Goal: Transaction & Acquisition: Purchase product/service

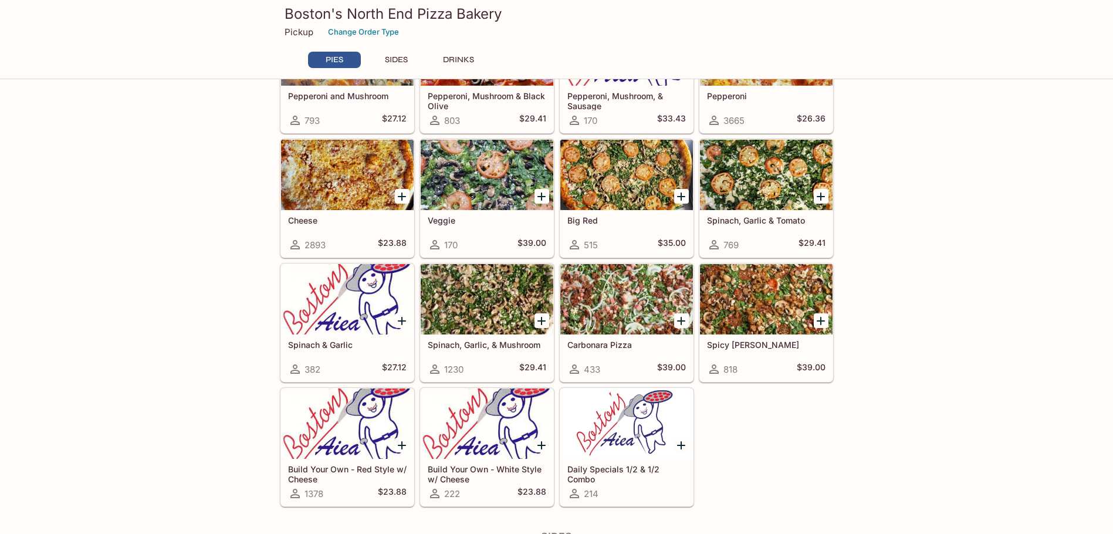
scroll to position [234, 0]
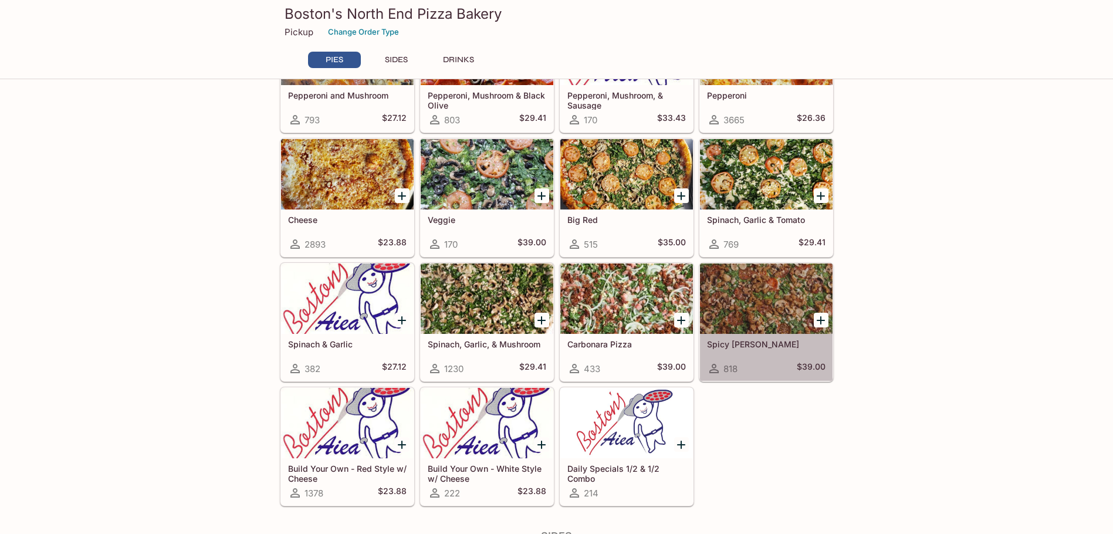
click at [755, 290] on div at bounding box center [766, 298] width 133 height 70
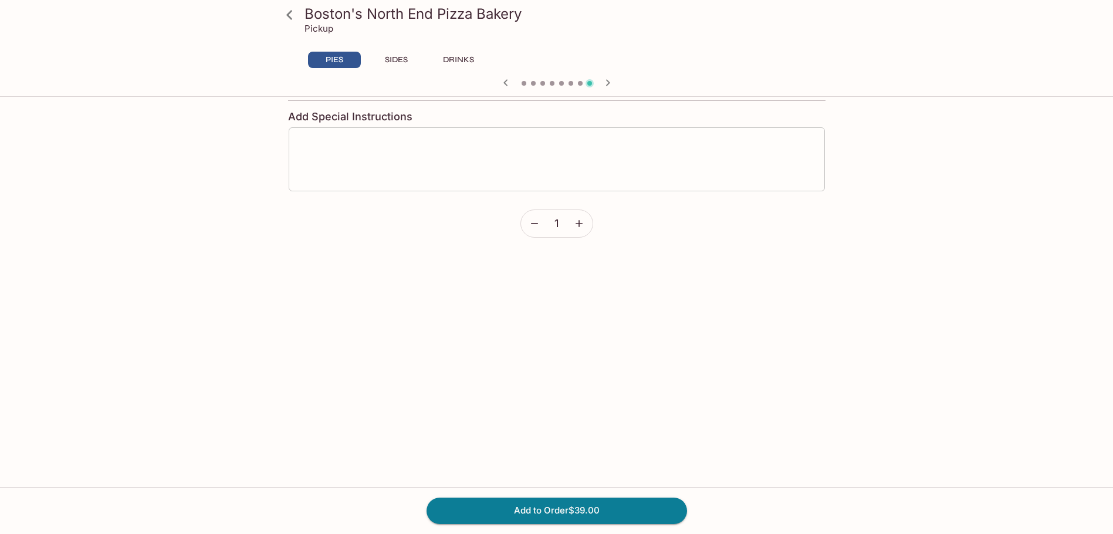
scroll to position [2815, 0]
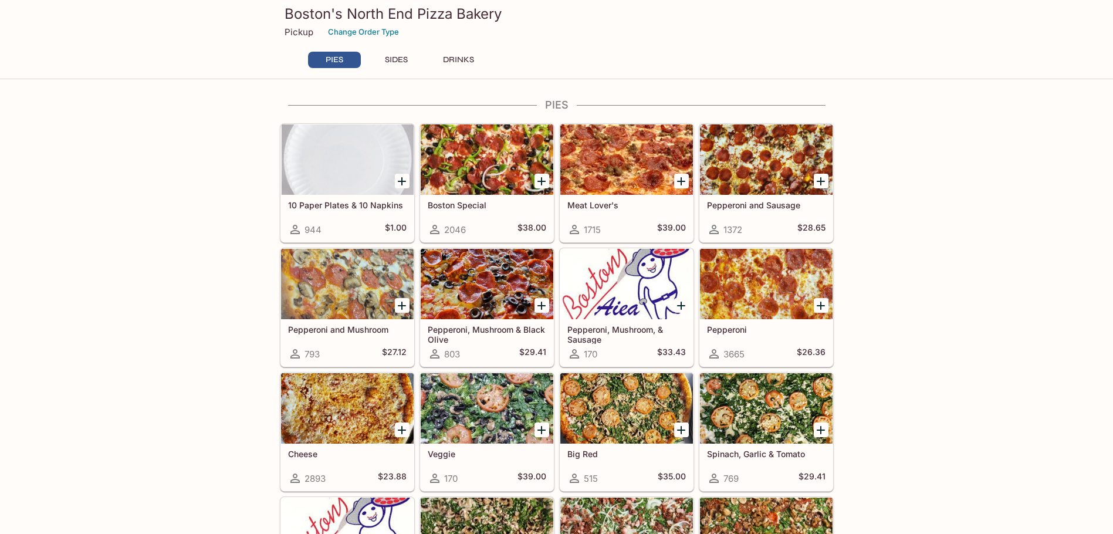
scroll to position [293, 0]
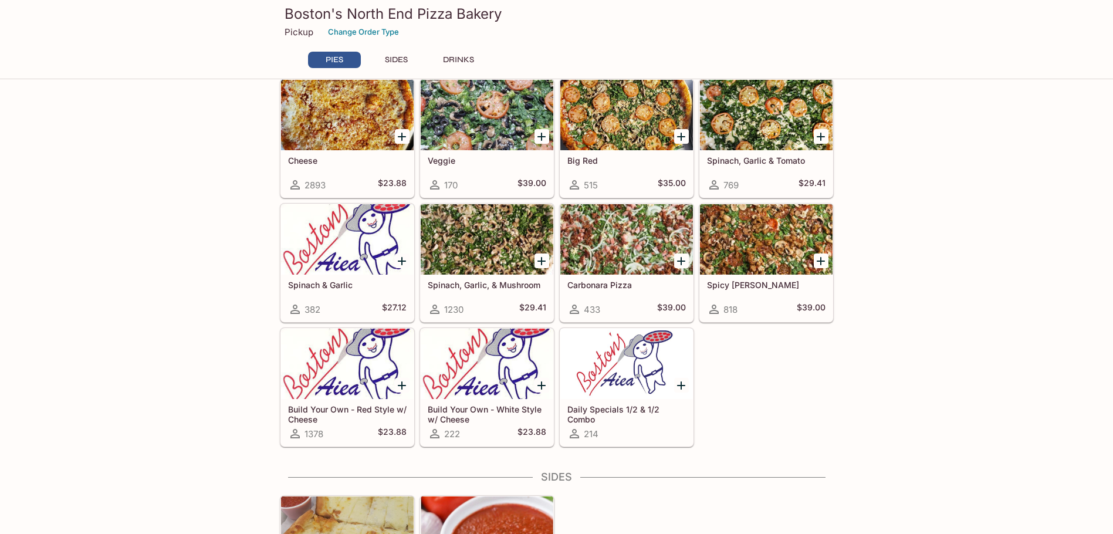
click at [753, 235] on div at bounding box center [766, 239] width 133 height 70
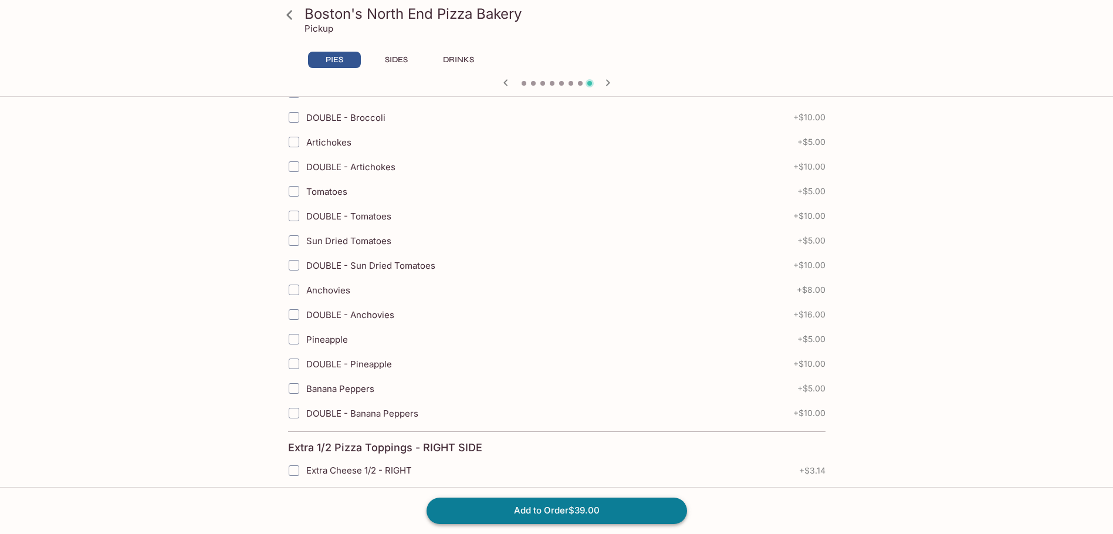
click at [554, 509] on button "Add to Order $39.00" at bounding box center [556, 510] width 260 height 26
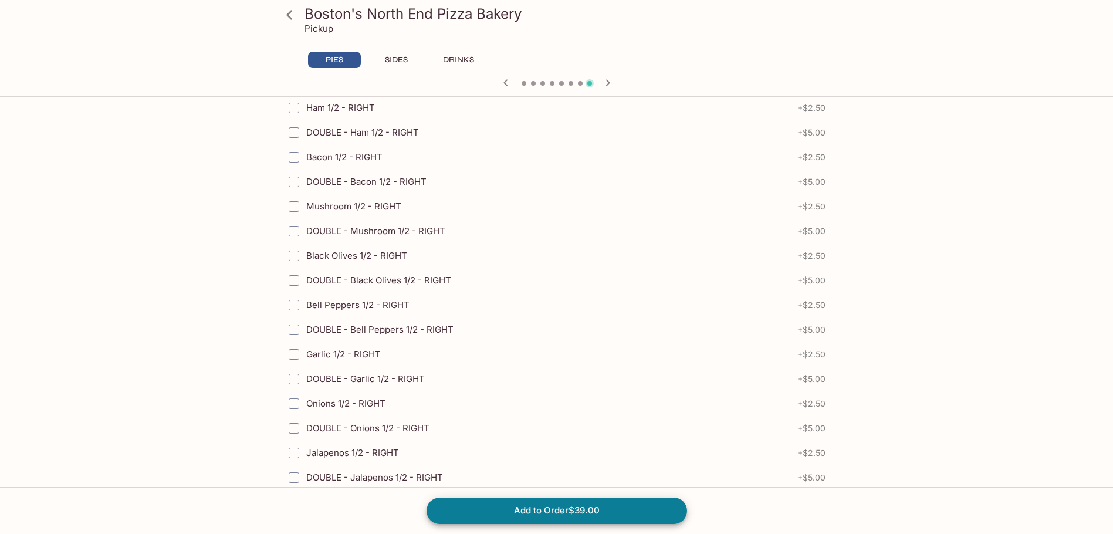
scroll to position [2628, 0]
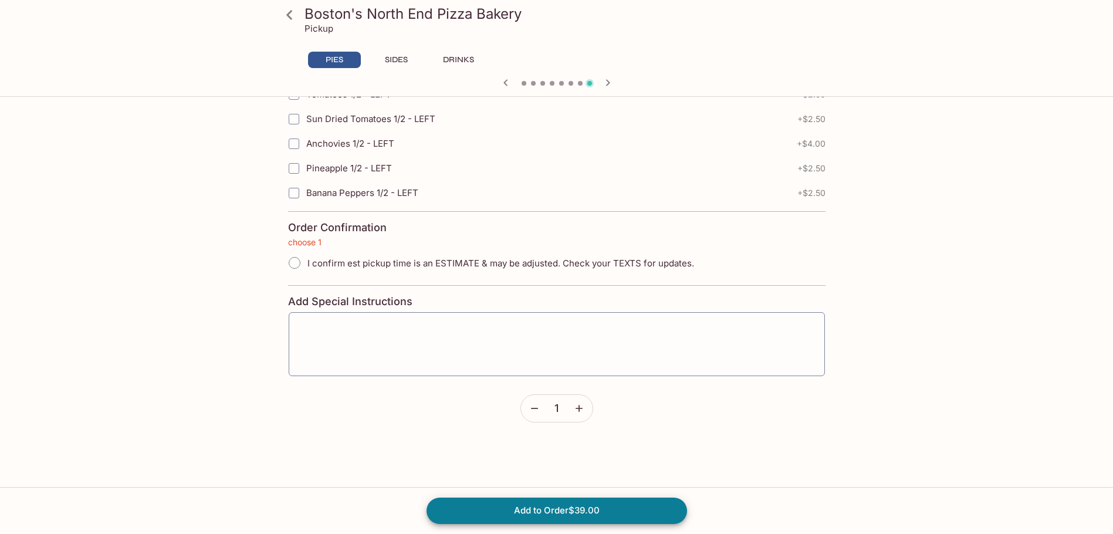
click at [610, 497] on div "Add to Order $39.00" at bounding box center [556, 510] width 1113 height 47
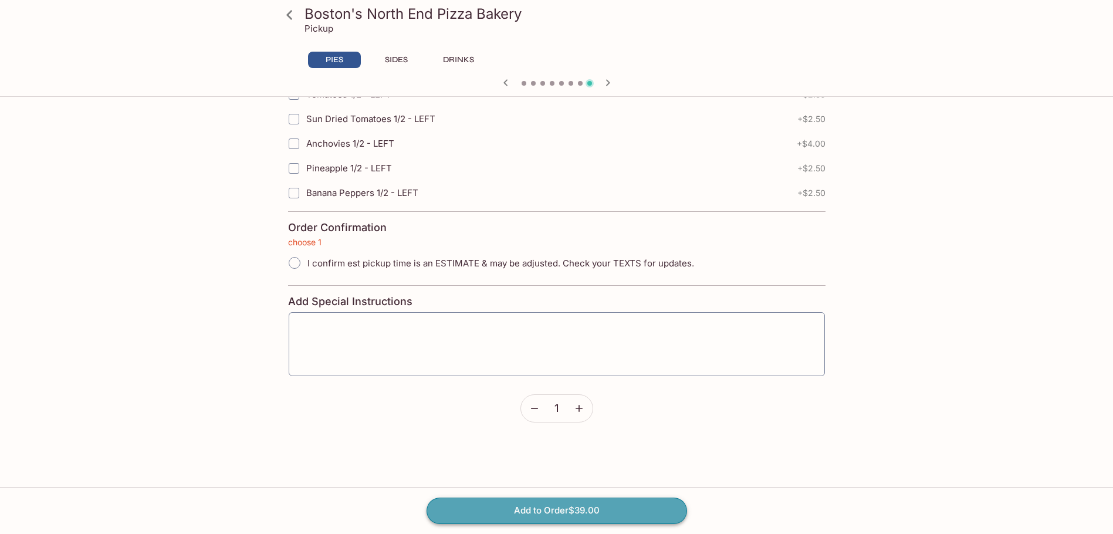
click at [608, 513] on button "Add to Order $39.00" at bounding box center [556, 510] width 260 height 26
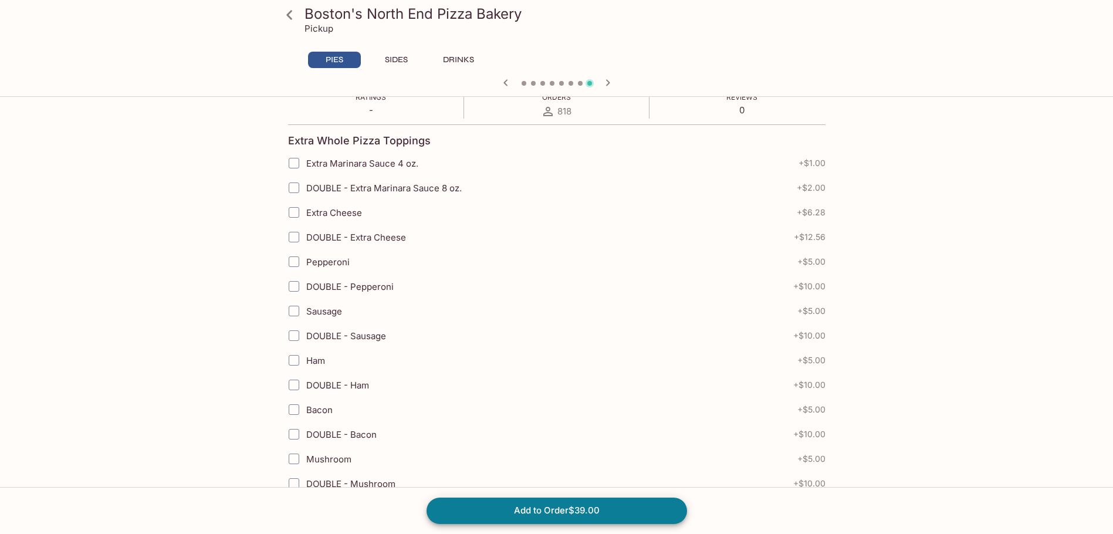
scroll to position [0, 0]
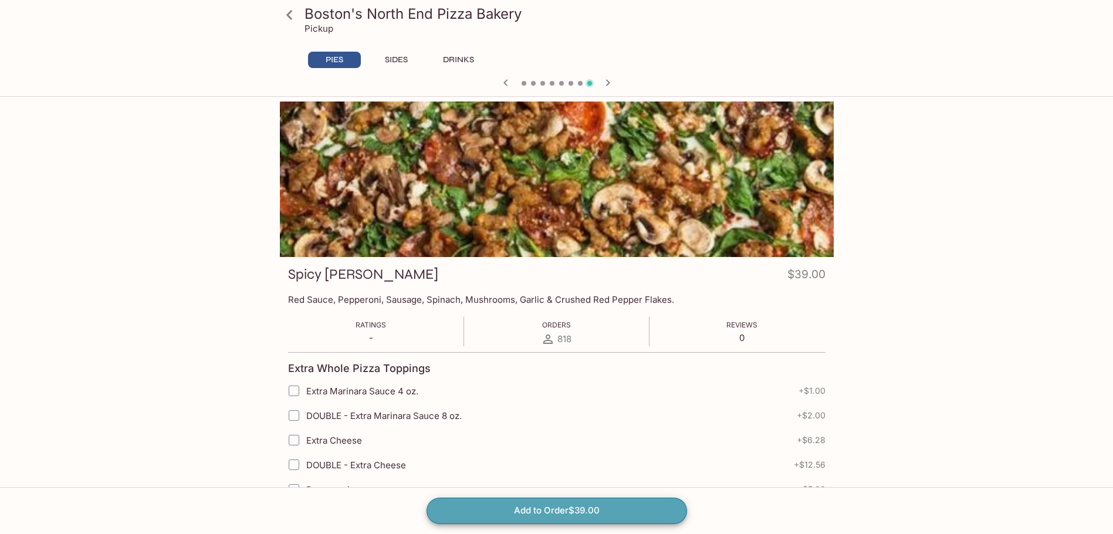
click at [569, 515] on button "Add to Order $39.00" at bounding box center [556, 510] width 260 height 26
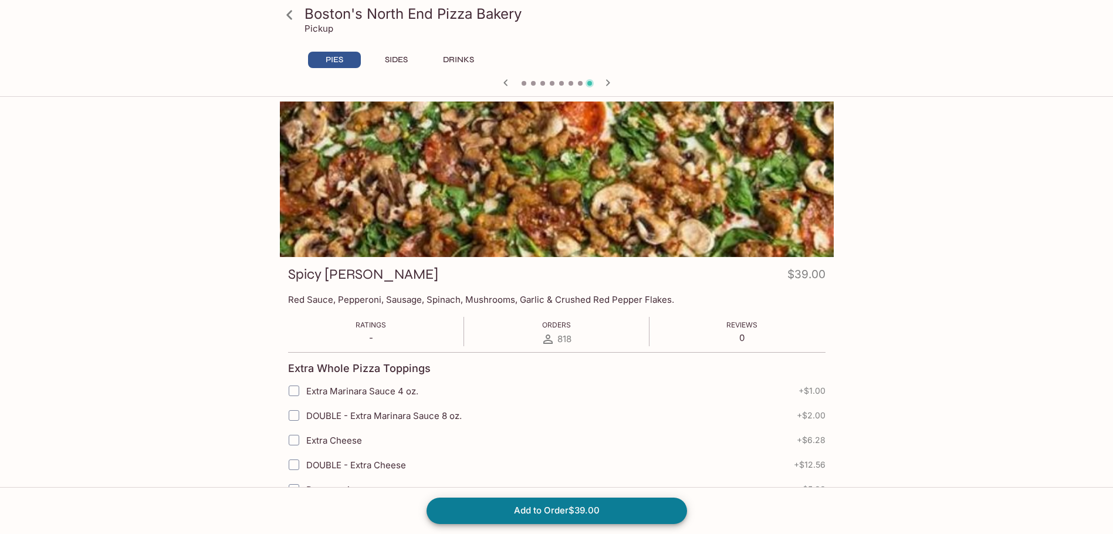
click at [569, 515] on button "Add to Order $39.00" at bounding box center [556, 510] width 260 height 26
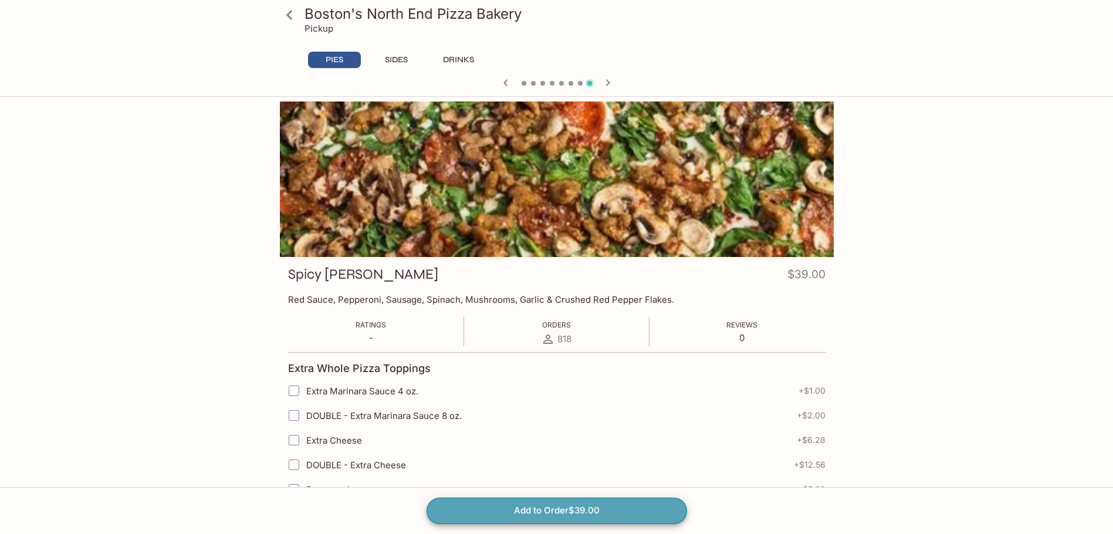
click at [569, 515] on button "Add to Order $39.00" at bounding box center [556, 510] width 260 height 26
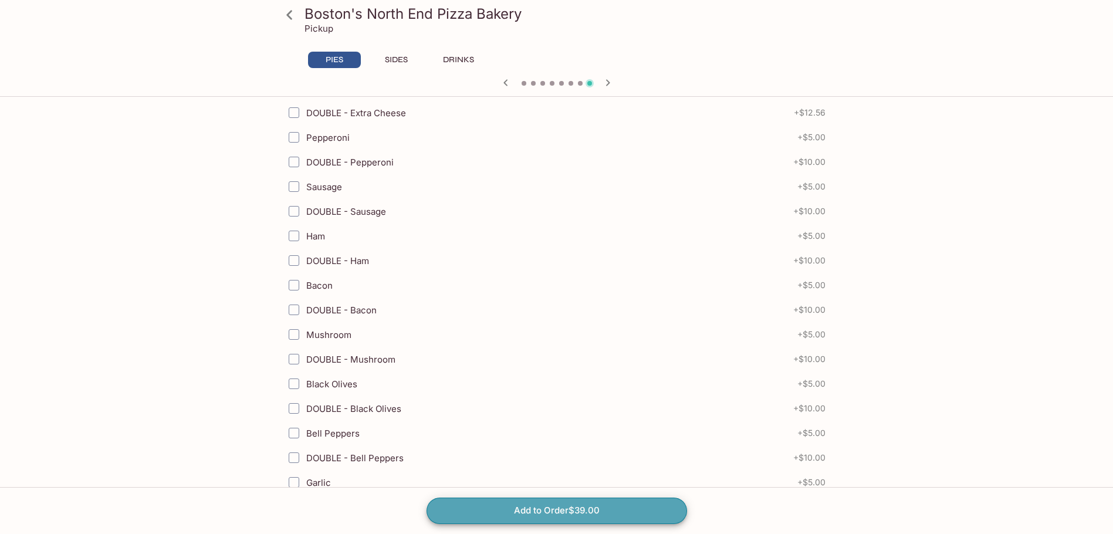
click at [571, 516] on button "Add to Order $39.00" at bounding box center [556, 510] width 260 height 26
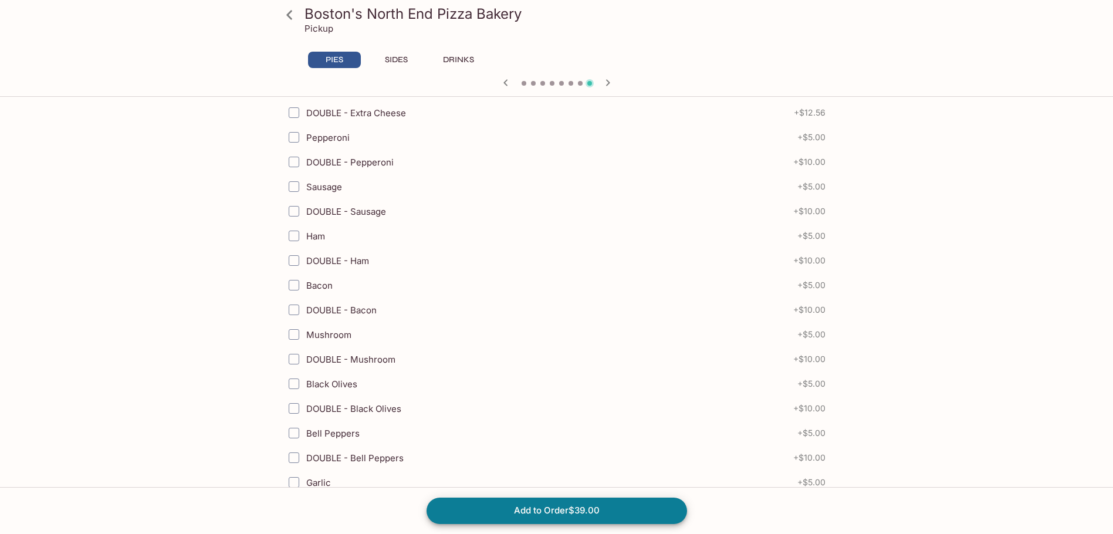
scroll to position [0, 0]
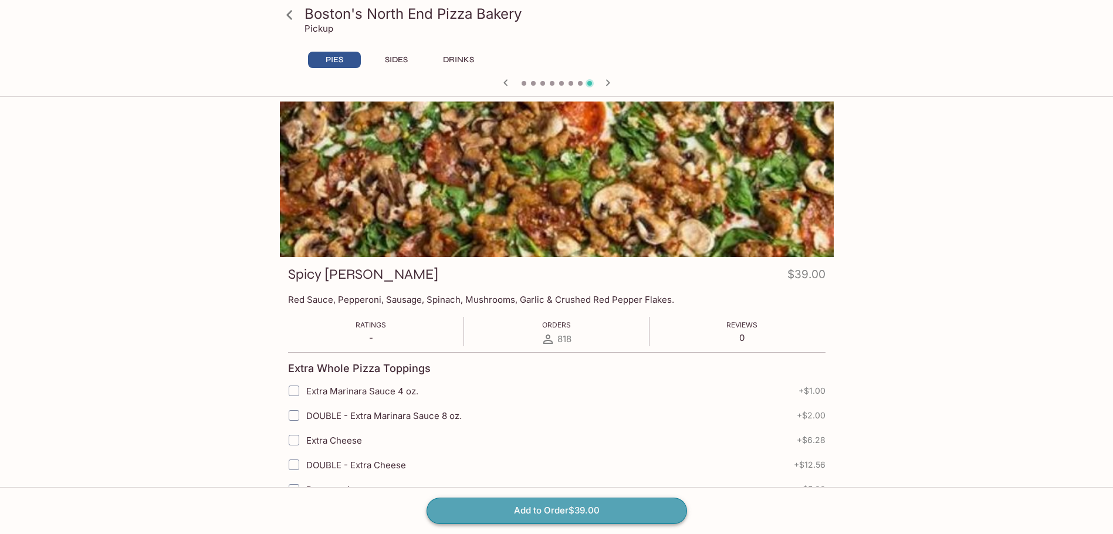
click at [585, 509] on button "Add to Order $39.00" at bounding box center [556, 510] width 260 height 26
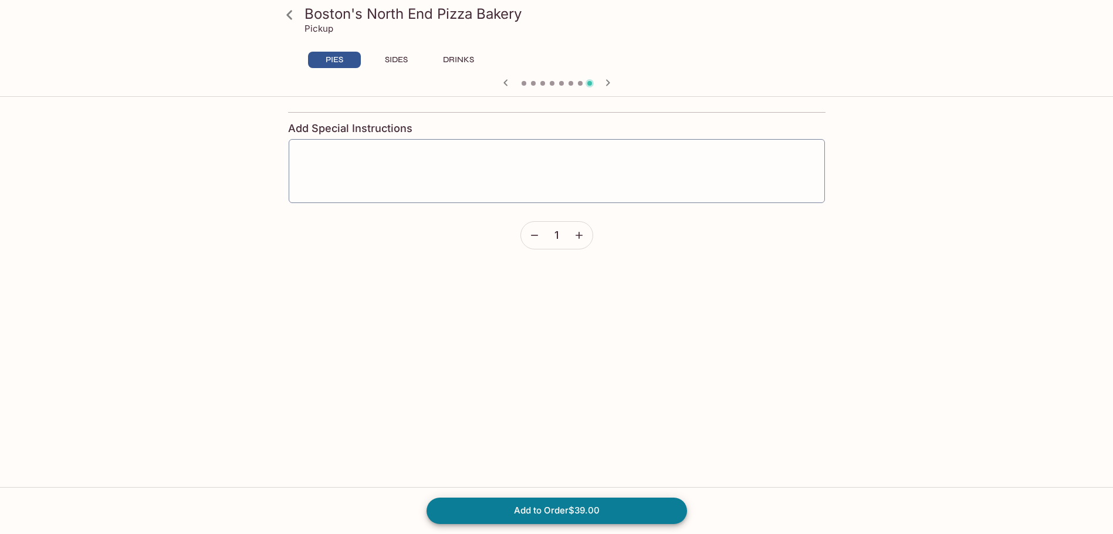
scroll to position [2686, 0]
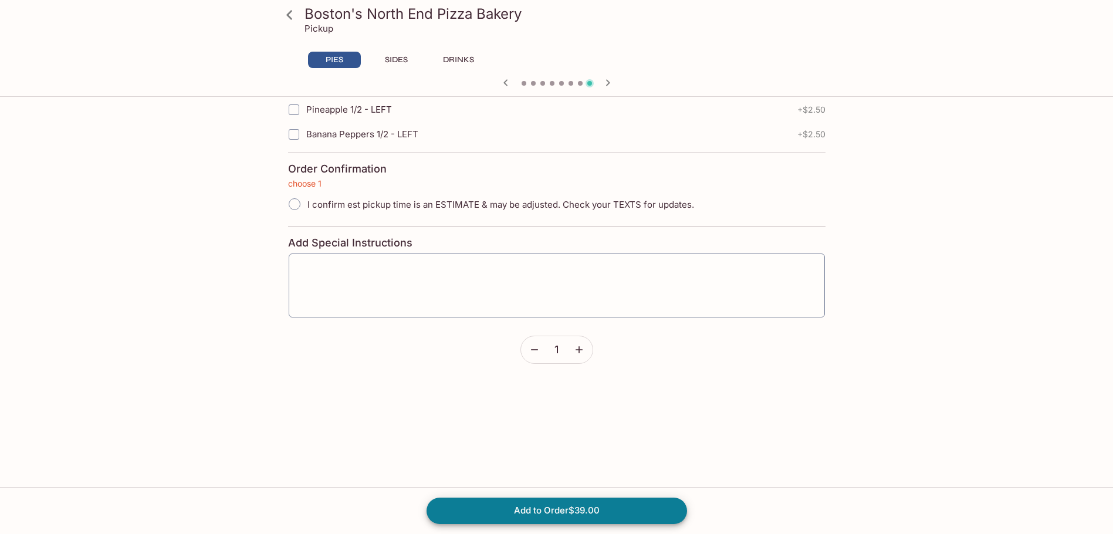
click at [587, 351] on button "button" at bounding box center [578, 349] width 27 height 27
click at [572, 350] on button "button" at bounding box center [578, 349] width 27 height 27
click at [528, 347] on icon "button" at bounding box center [534, 350] width 12 height 12
click at [565, 508] on button "Add to Order $78.00" at bounding box center [556, 510] width 260 height 26
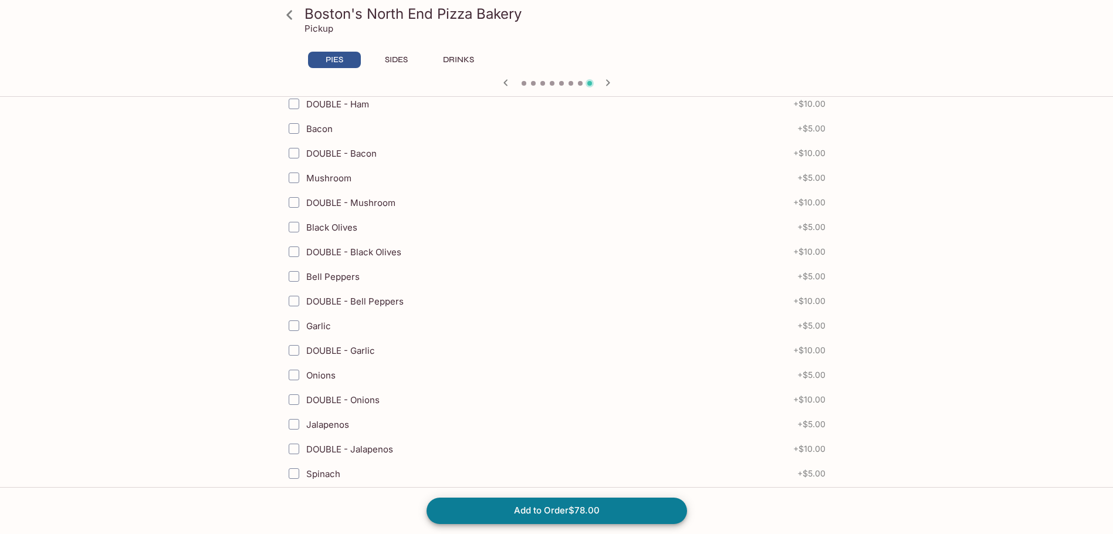
scroll to position [282, 0]
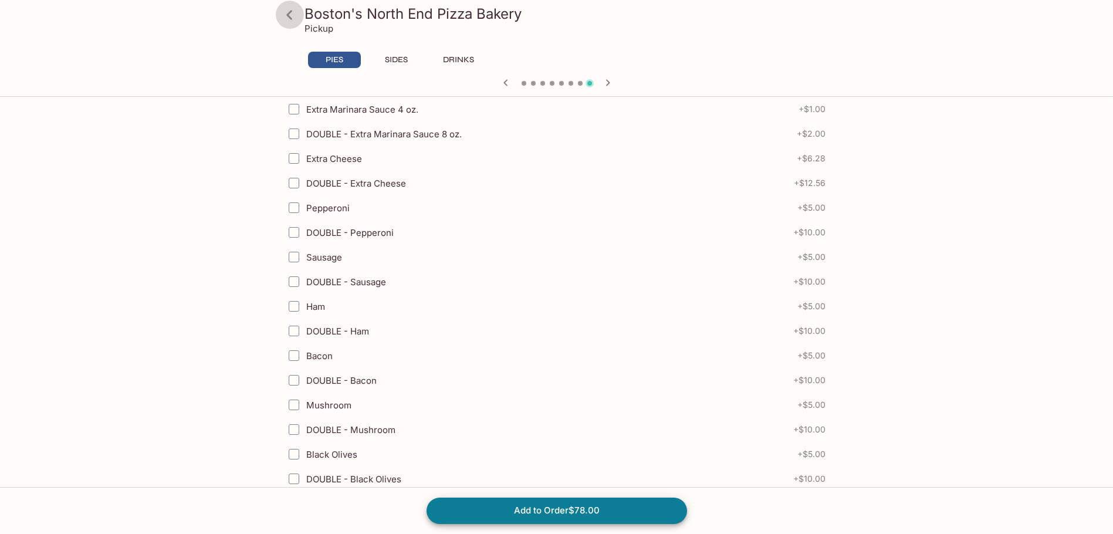
click at [288, 16] on icon at bounding box center [289, 14] width 6 height 9
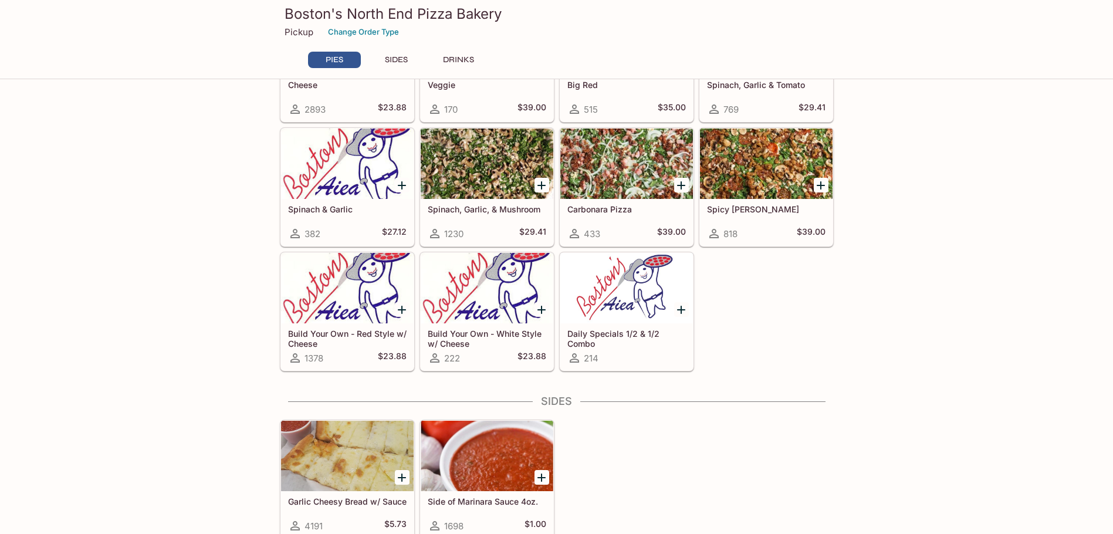
scroll to position [791, 0]
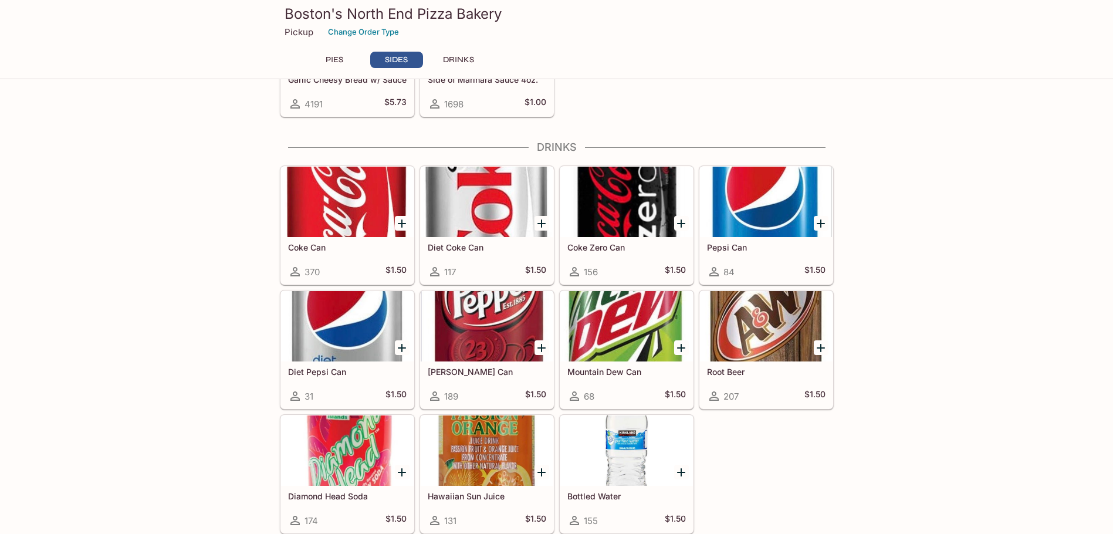
click at [681, 471] on icon "Add Bottled Water" at bounding box center [681, 472] width 8 height 8
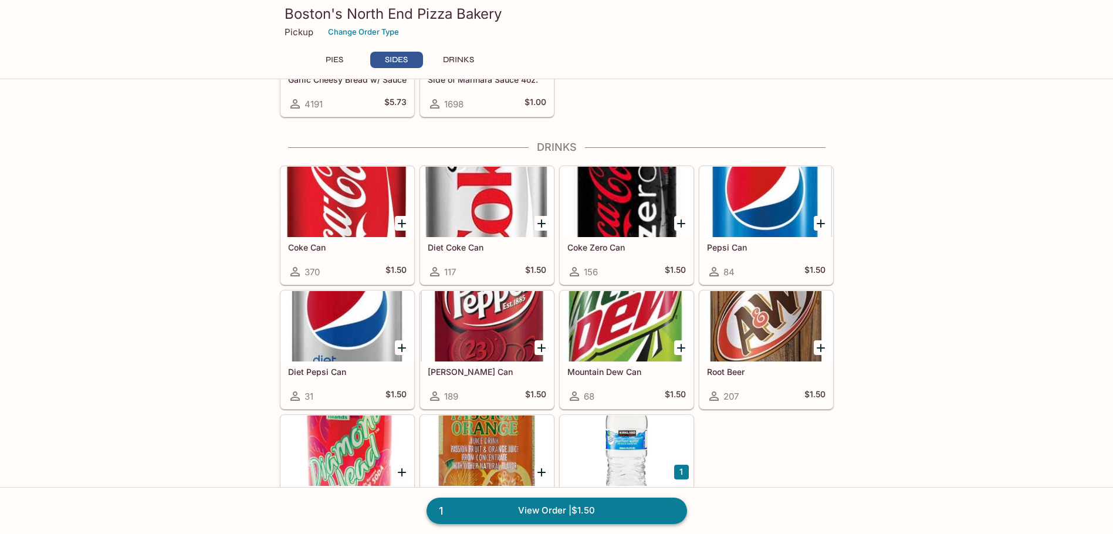
click at [610, 513] on link "1 View Order | $1.50" at bounding box center [556, 510] width 260 height 26
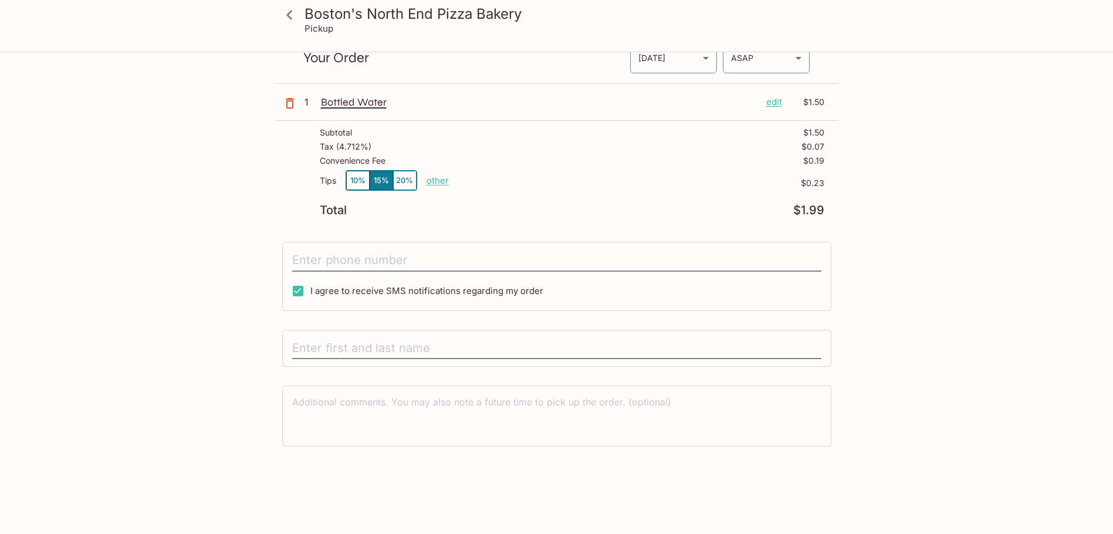
scroll to position [53, 0]
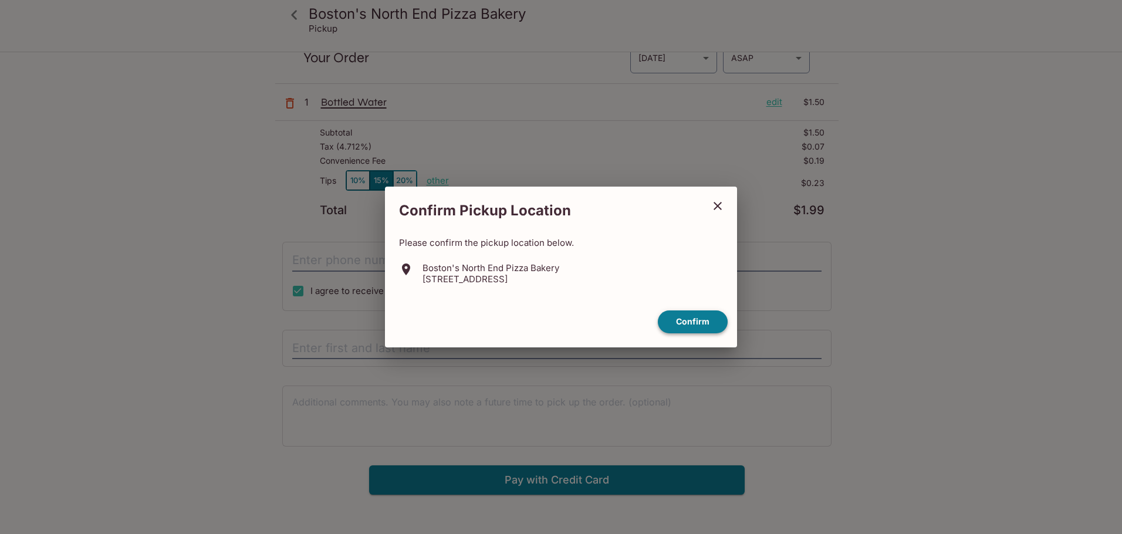
click at [700, 319] on button "Confirm" at bounding box center [693, 321] width 70 height 23
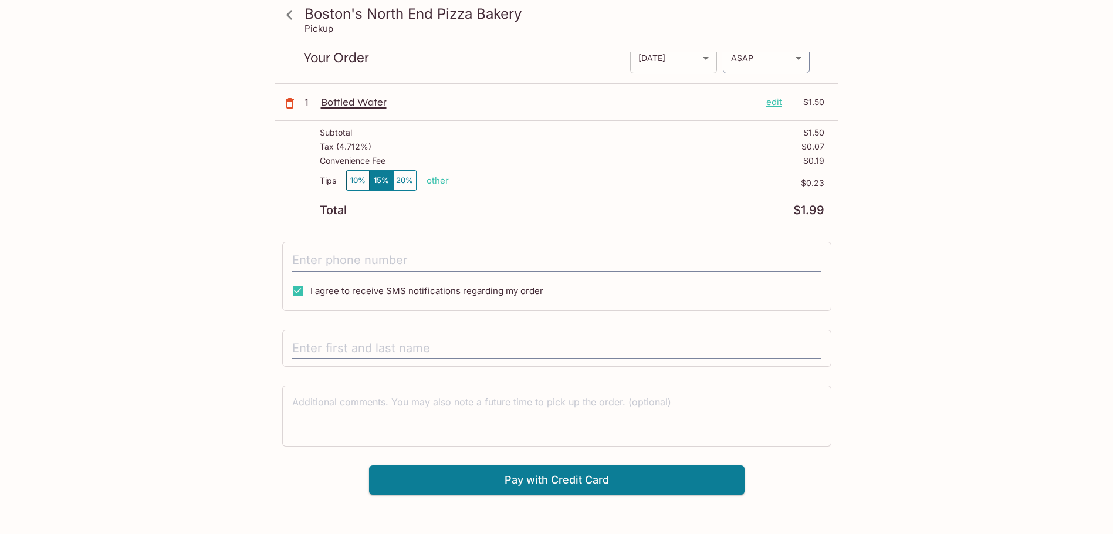
click at [699, 63] on body "Boston's North End Pizza Bakery Pickup Boston's North End Pizza Bakery 98-302 K…" at bounding box center [556, 267] width 1113 height 534
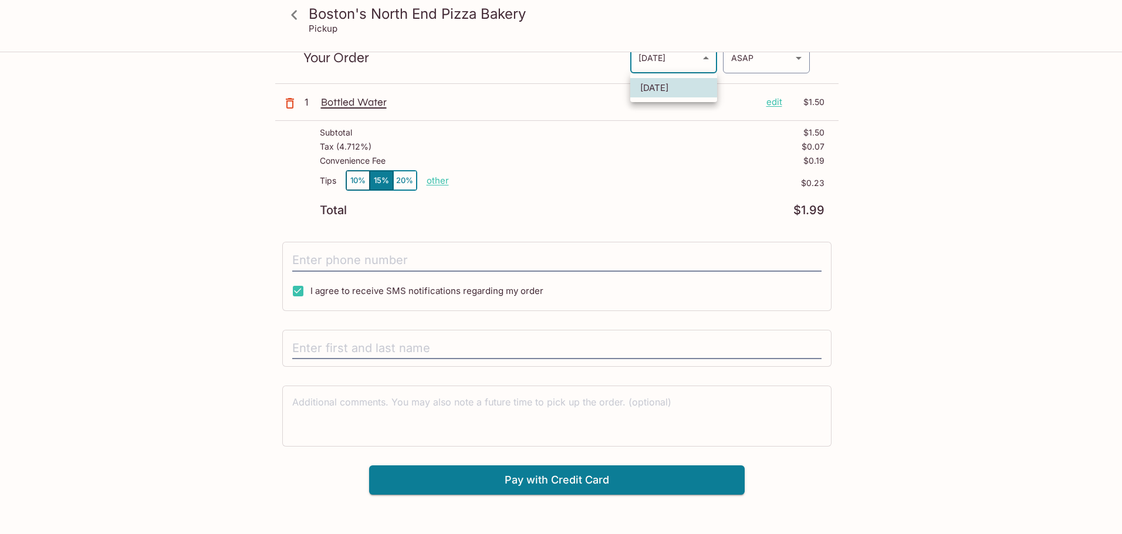
click at [700, 114] on div at bounding box center [561, 267] width 1122 height 534
click at [701, 112] on body "Boston's North End Pizza Bakery Pickup Boston's North End Pizza Bakery 98-302 K…" at bounding box center [556, 267] width 1113 height 534
click at [701, 112] on div at bounding box center [561, 267] width 1122 height 534
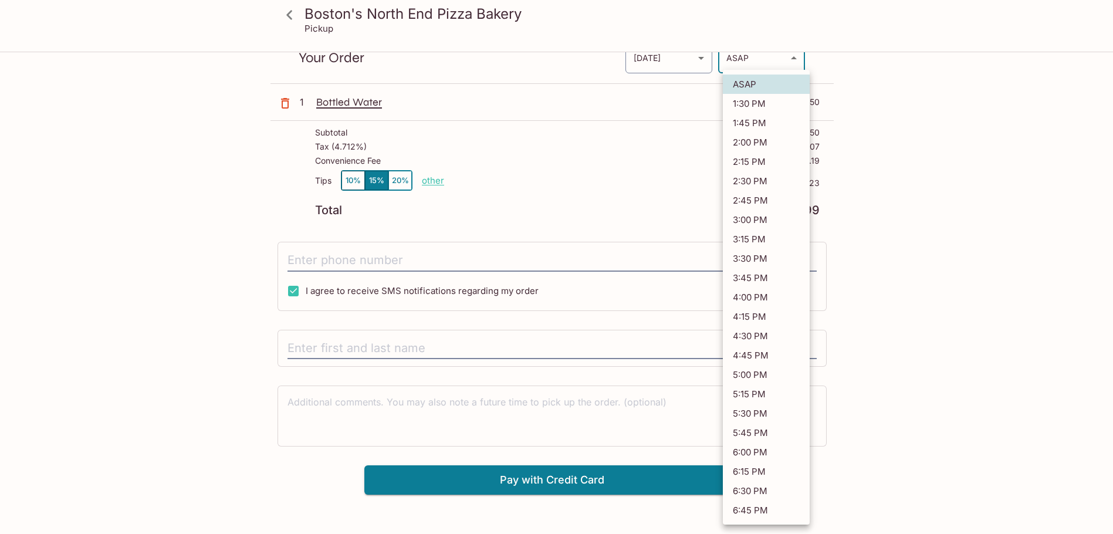
click at [740, 60] on body "Boston's North End Pizza Bakery Pickup Boston's North End Pizza Bakery 98-302 K…" at bounding box center [556, 267] width 1113 height 534
click at [664, 115] on div at bounding box center [561, 267] width 1122 height 534
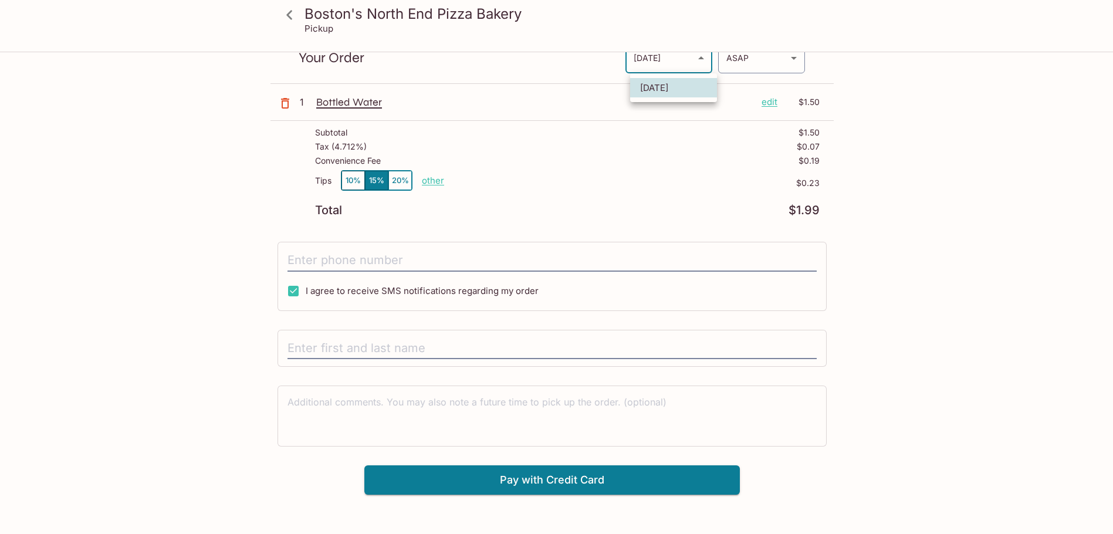
click at [697, 60] on body "Boston's North End Pizza Bakery Pickup Boston's North End Pizza Bakery 98-302 K…" at bounding box center [556, 267] width 1113 height 534
click at [895, 76] on div at bounding box center [561, 267] width 1122 height 534
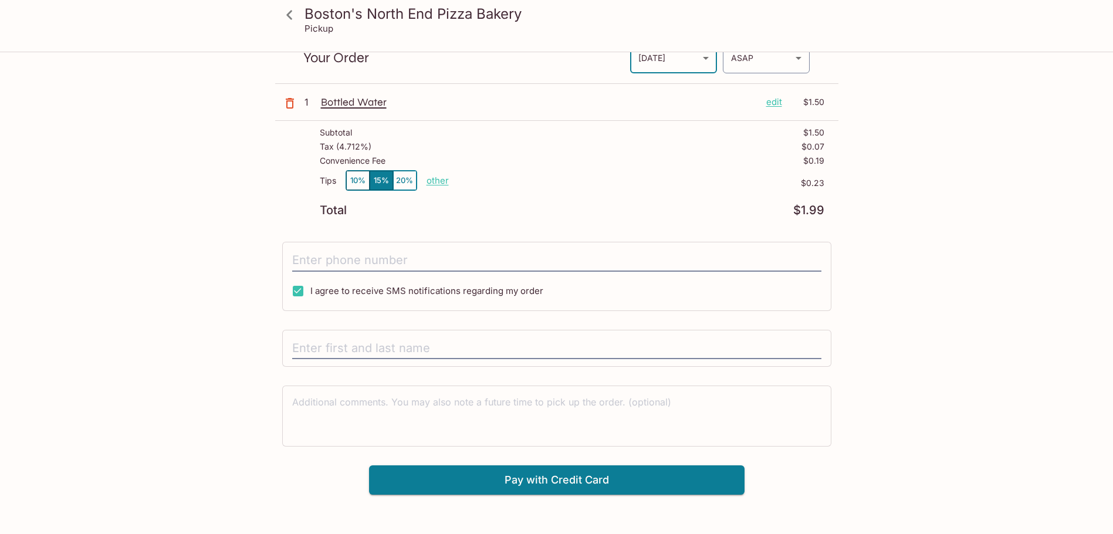
scroll to position [0, 0]
